Goal: Task Accomplishment & Management: Manage account settings

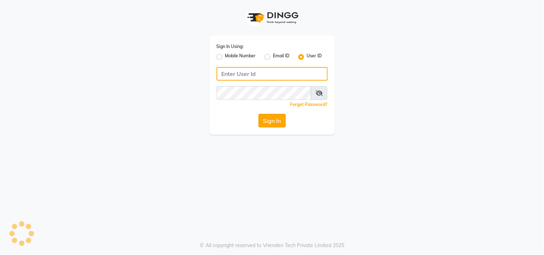
type input "nazia"
click at [271, 118] on button "Sign In" at bounding box center [272, 121] width 27 height 14
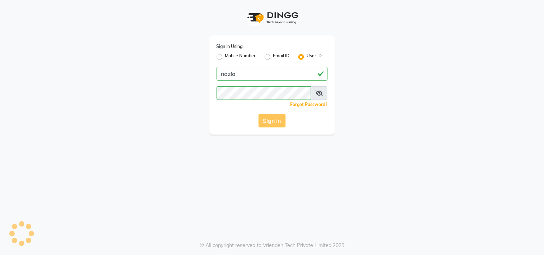
click at [271, 118] on div "Sign In" at bounding box center [272, 121] width 111 height 14
click at [271, 119] on button "Sign In" at bounding box center [272, 121] width 27 height 14
click at [271, 119] on div "Sign In" at bounding box center [272, 121] width 111 height 14
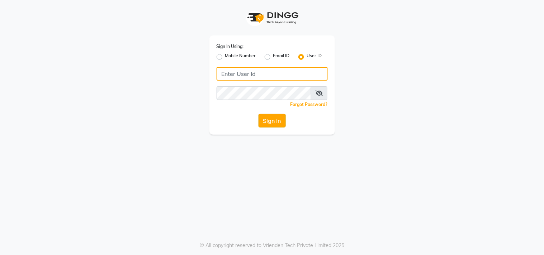
type input "nazia"
click at [268, 121] on button "Sign In" at bounding box center [272, 121] width 27 height 14
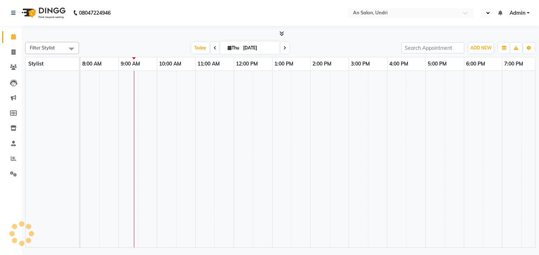
select select "en"
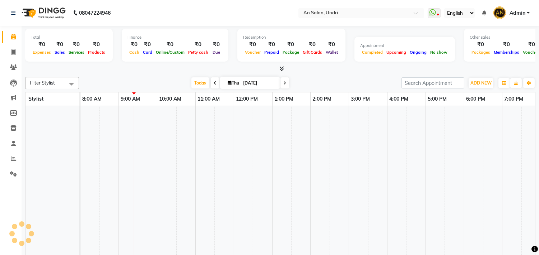
drag, startPoint x: 273, startPoint y: 124, endPoint x: 162, endPoint y: 121, distance: 111.6
click at [162, 121] on td at bounding box center [166, 194] width 19 height 177
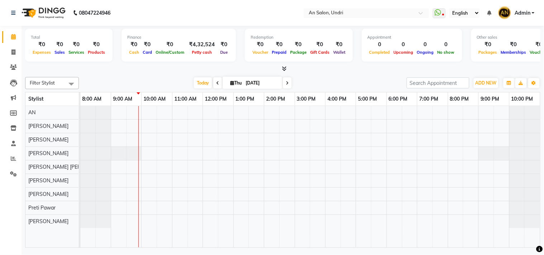
click at [185, 197] on div at bounding box center [310, 177] width 460 height 142
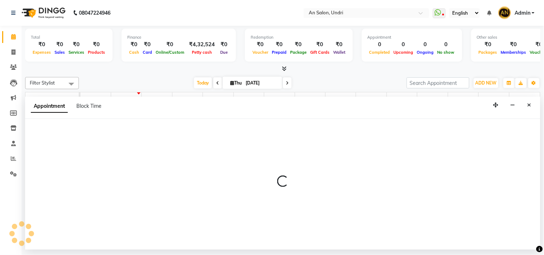
select select "35359"
select select "tentative"
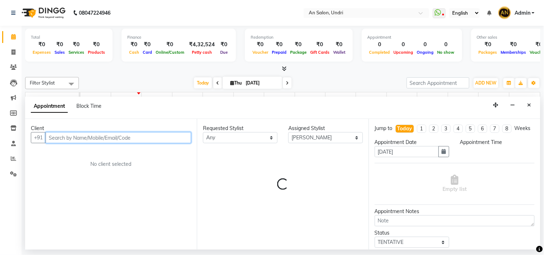
select select "660"
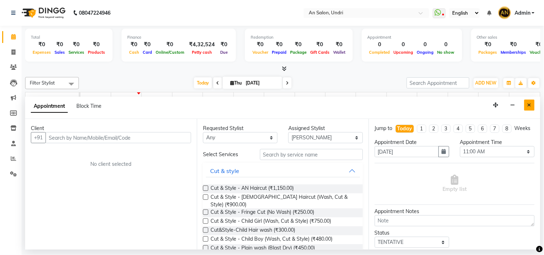
click at [532, 102] on button "Close" at bounding box center [530, 105] width 10 height 11
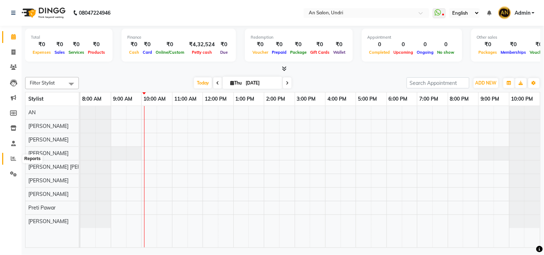
click at [12, 156] on icon at bounding box center [13, 158] width 5 height 5
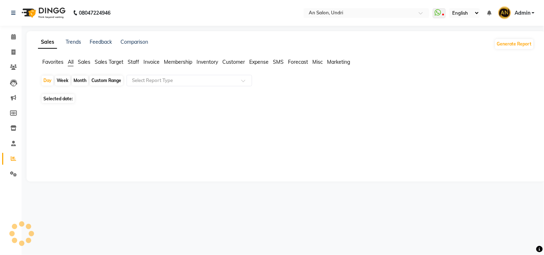
click at [130, 62] on span "Staff" at bounding box center [133, 62] width 11 height 6
click at [76, 79] on div "Month" at bounding box center [80, 81] width 17 height 10
select select "9"
select select "2025"
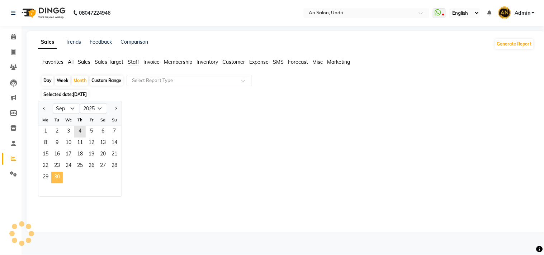
click at [58, 178] on span "30" at bounding box center [56, 177] width 11 height 11
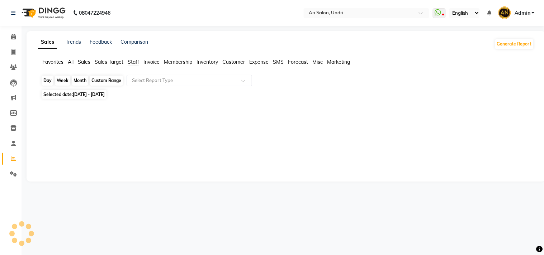
click at [83, 83] on div "Month" at bounding box center [80, 81] width 17 height 10
select select "9"
select select "2025"
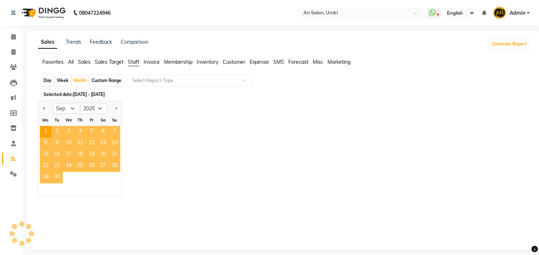
click at [61, 174] on span "30" at bounding box center [56, 177] width 11 height 11
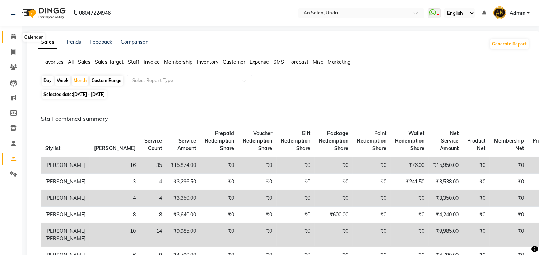
click at [13, 35] on icon at bounding box center [13, 36] width 5 height 5
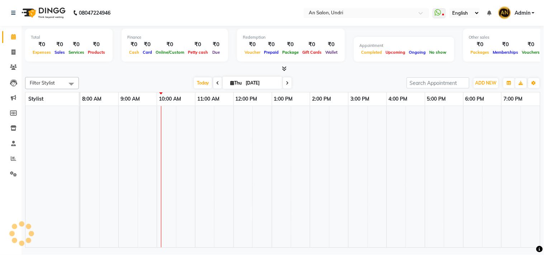
click at [124, 72] on div at bounding box center [283, 69] width 516 height 8
